Goal: Information Seeking & Learning: Learn about a topic

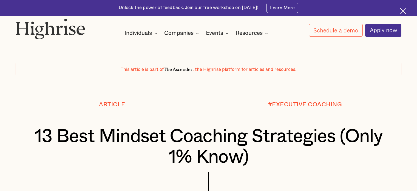
scroll to position [245, 0]
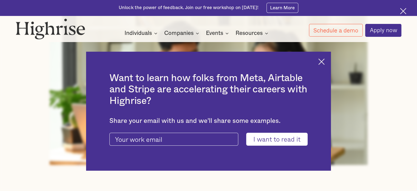
click at [325, 61] on img at bounding box center [322, 61] width 6 height 6
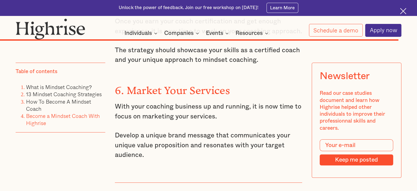
scroll to position [8298, 0]
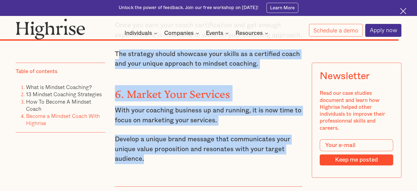
drag, startPoint x: 144, startPoint y: 143, endPoint x: 119, endPoint y: 44, distance: 102.1
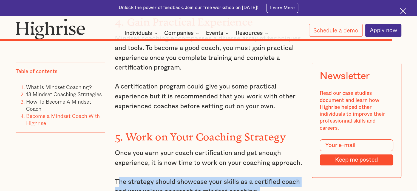
scroll to position [8175, 0]
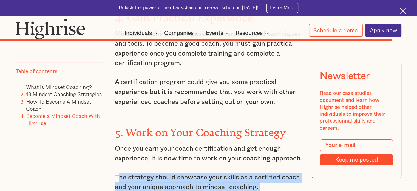
click at [218, 173] on p "The strategy should showcase your skills as a certified coach and your unique a…" at bounding box center [208, 182] width 187 height 19
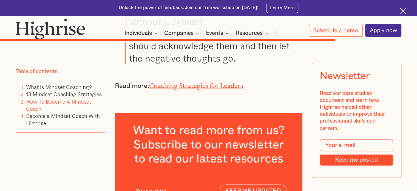
scroll to position [7061, 0]
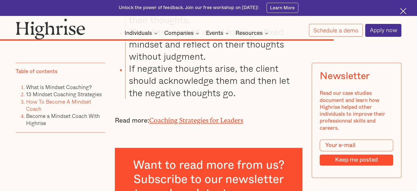
drag, startPoint x: 348, startPoint y: 143, endPoint x: 338, endPoint y: 139, distance: 10.3
click at [341, 140] on form "Keep me posted" at bounding box center [357, 152] width 74 height 26
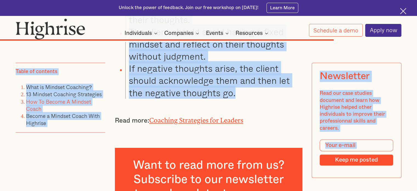
drag, startPoint x: 238, startPoint y: 102, endPoint x: 134, endPoint y: 42, distance: 119.7
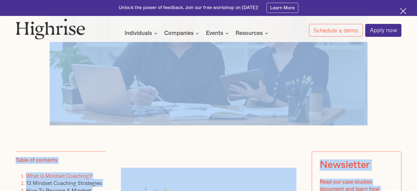
scroll to position [285, 0]
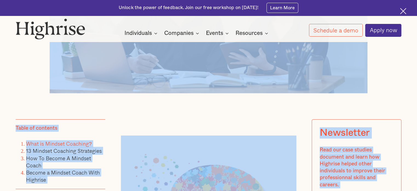
scroll to position [318, 0]
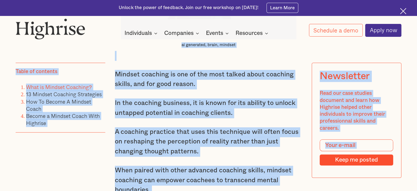
scroll to position [615, 0]
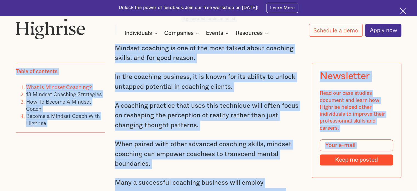
click at [208, 92] on p "In the coaching business, it is known for its ability to unlock untapped potent…" at bounding box center [208, 81] width 187 height 19
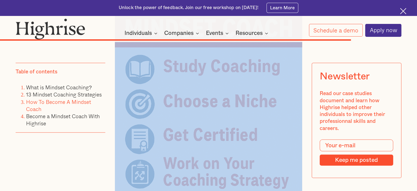
scroll to position [7428, 0]
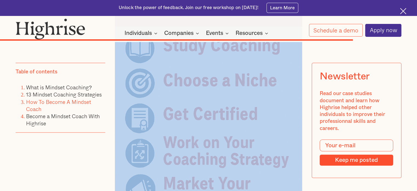
drag, startPoint x: 114, startPoint y: 61, endPoint x: 232, endPoint y: 45, distance: 118.6
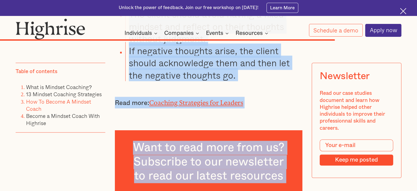
scroll to position [7075, 0]
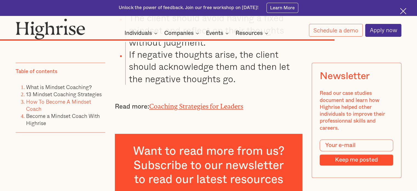
drag, startPoint x: 238, startPoint y: 88, endPoint x: 250, endPoint y: 92, distance: 12.6
click at [250, 85] on li "If negative thoughts arise, the client should acknowledge them and then let the…" at bounding box center [213, 66] width 177 height 36
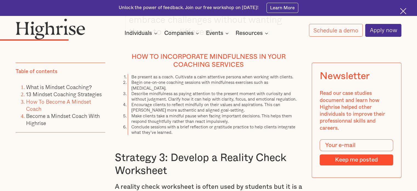
scroll to position [1977, 0]
